Goal: Transaction & Acquisition: Download file/media

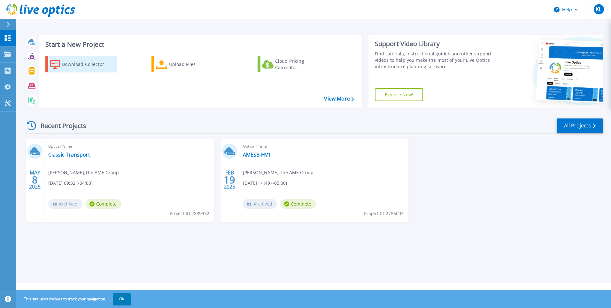
click at [76, 63] on div "Download Collector" at bounding box center [87, 64] width 51 height 13
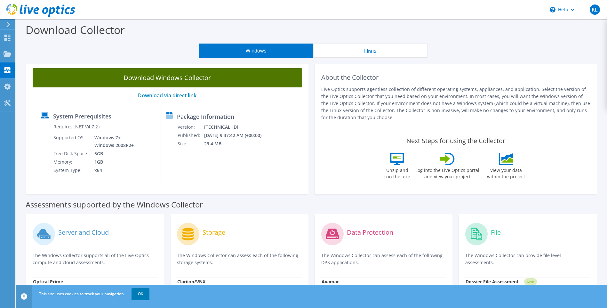
click at [194, 81] on link "Download Windows Collector" at bounding box center [167, 77] width 269 height 19
